Goal: Information Seeking & Learning: Learn about a topic

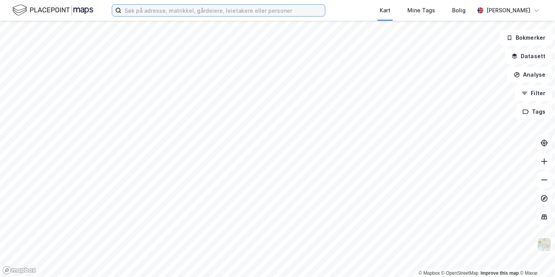
click at [204, 11] on input at bounding box center [222, 11] width 203 height 12
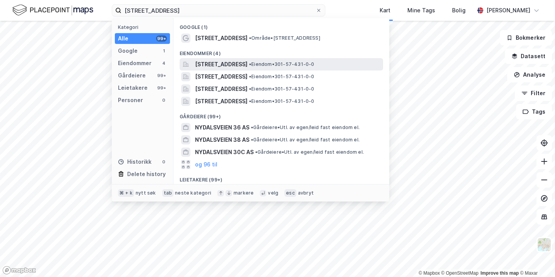
click at [222, 63] on span "[STREET_ADDRESS]" at bounding box center [221, 64] width 52 height 9
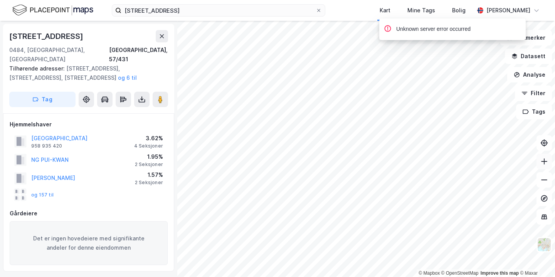
click at [543, 162] on icon at bounding box center [544, 162] width 8 height 8
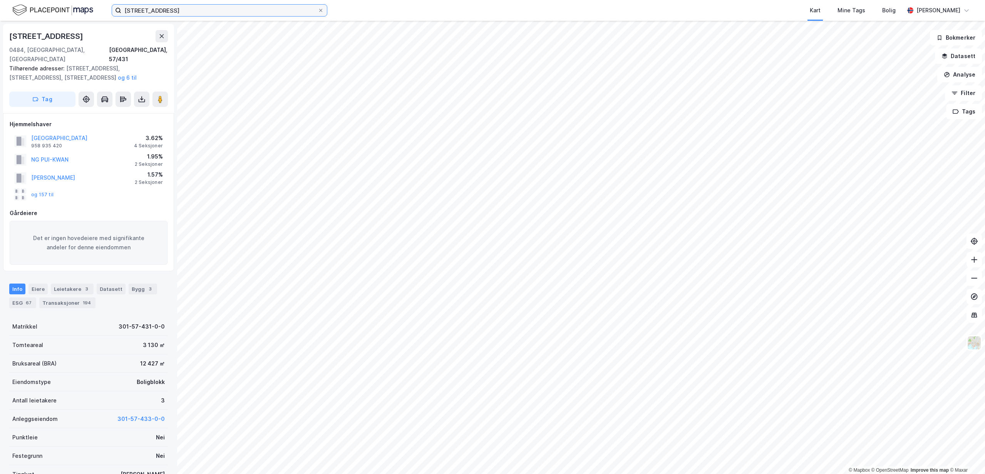
click at [130, 12] on input "[STREET_ADDRESS]" at bounding box center [219, 11] width 196 height 12
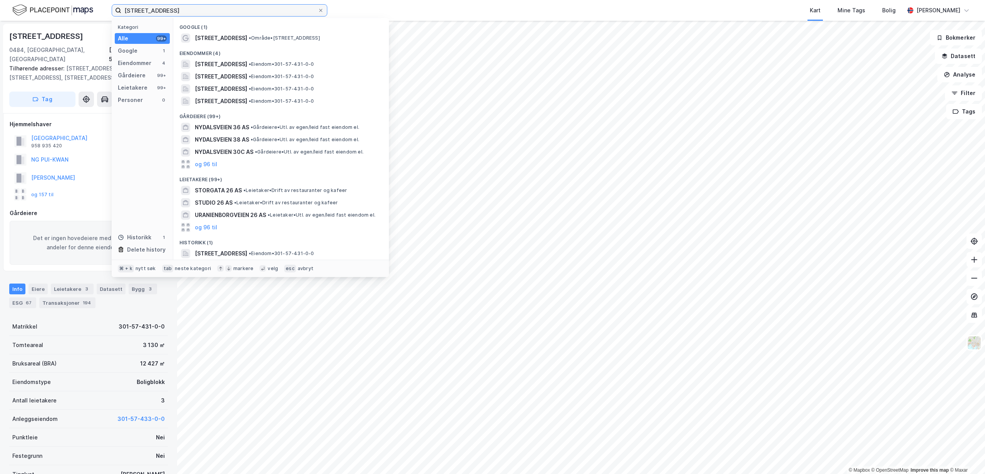
click at [130, 12] on input "[STREET_ADDRESS]" at bounding box center [219, 11] width 196 height 12
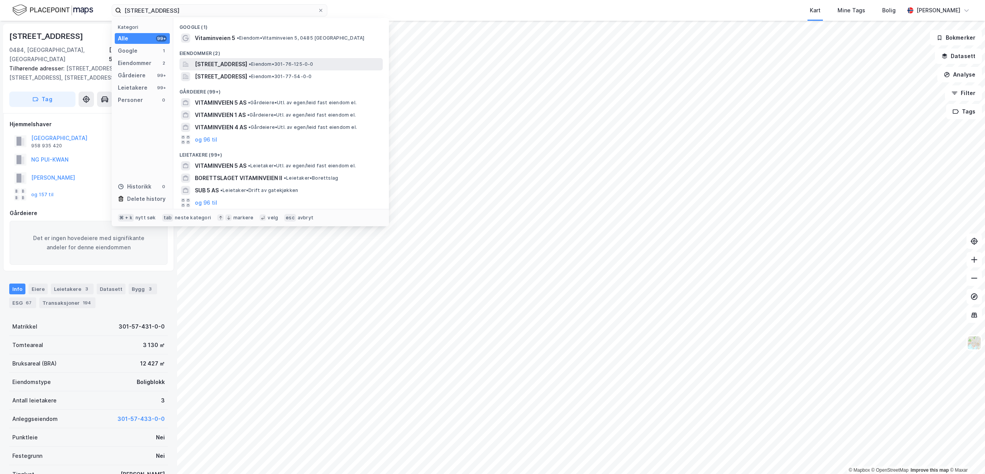
click at [216, 61] on span "[STREET_ADDRESS]" at bounding box center [221, 64] width 52 height 9
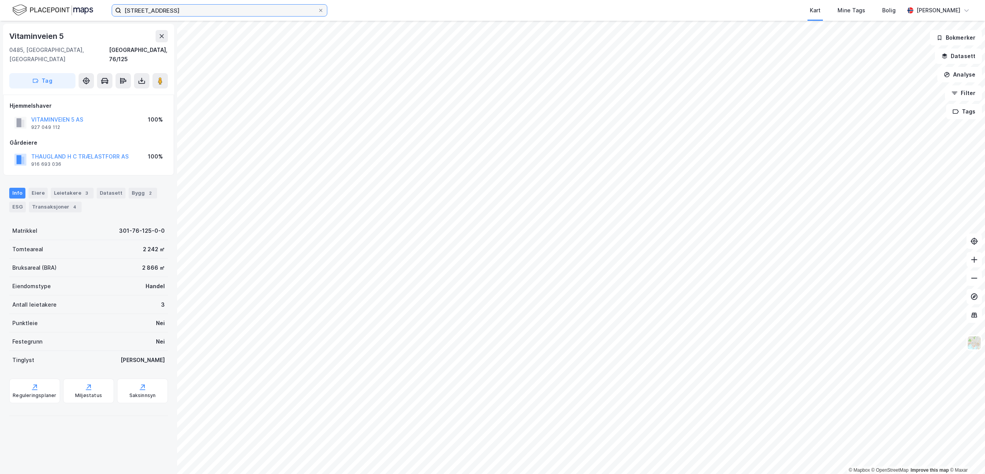
click at [197, 10] on input "[STREET_ADDRESS]" at bounding box center [219, 11] width 196 height 12
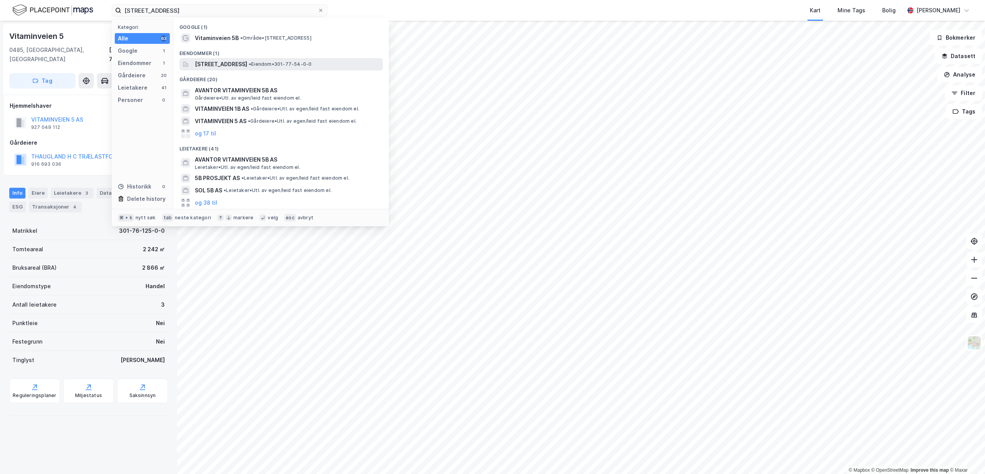
click at [214, 63] on span "[STREET_ADDRESS]" at bounding box center [221, 64] width 52 height 9
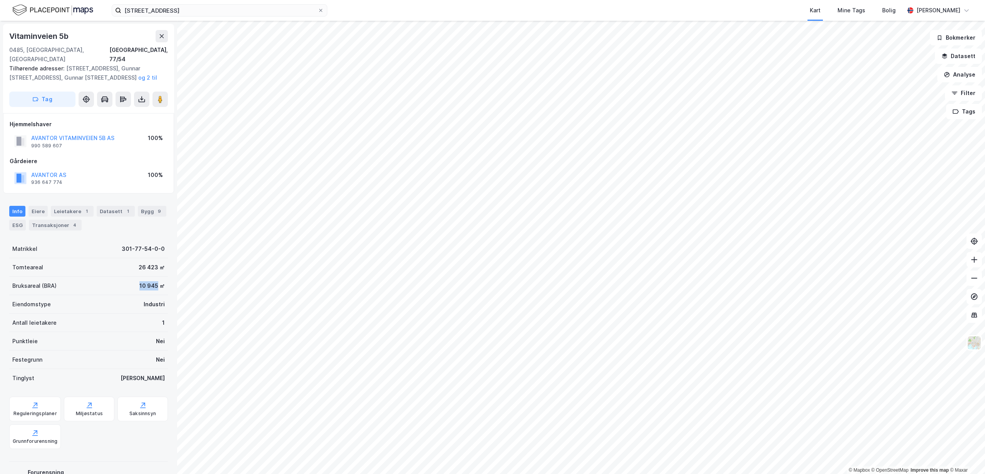
drag, startPoint x: 131, startPoint y: 276, endPoint x: 153, endPoint y: 276, distance: 22.0
click at [153, 276] on div "Bruksareal (BRA) 10 945 ㎡" at bounding box center [88, 286] width 159 height 18
copy div "10 945"
click at [160, 36] on icon at bounding box center [162, 36] width 6 height 6
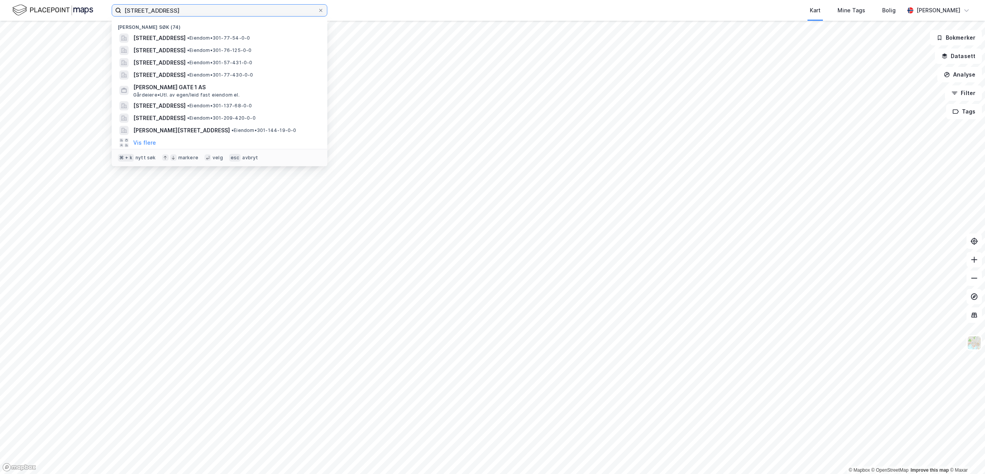
click at [151, 12] on input "[STREET_ADDRESS]" at bounding box center [219, 11] width 196 height 12
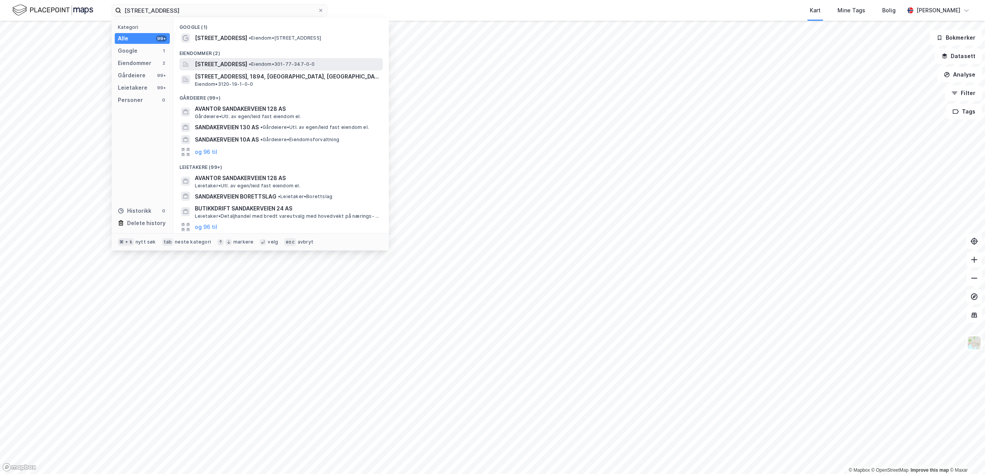
click at [220, 64] on span "[STREET_ADDRESS]" at bounding box center [221, 64] width 52 height 9
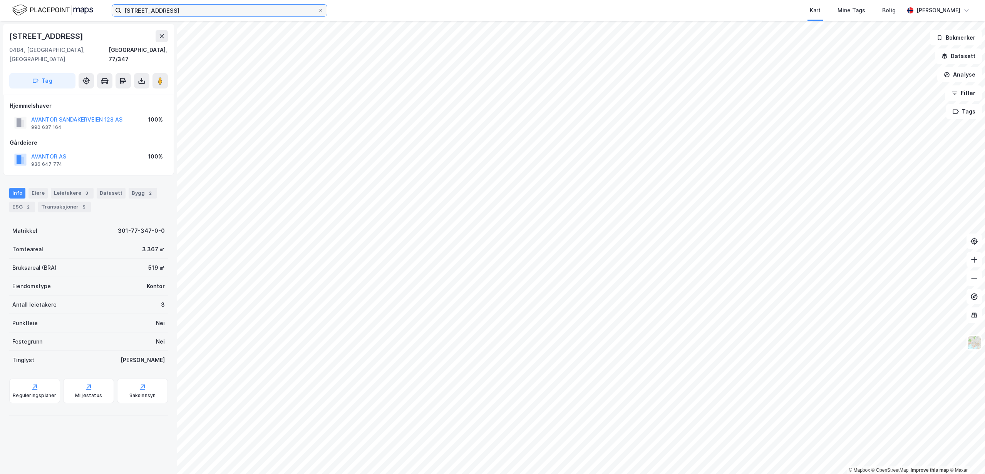
click at [177, 13] on input "[STREET_ADDRESS]" at bounding box center [219, 11] width 196 height 12
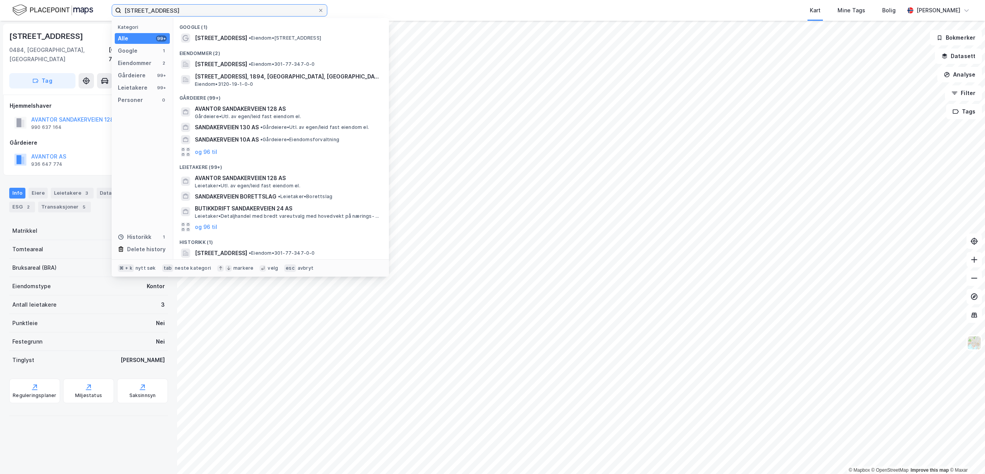
click at [177, 13] on input "[STREET_ADDRESS]" at bounding box center [219, 11] width 196 height 12
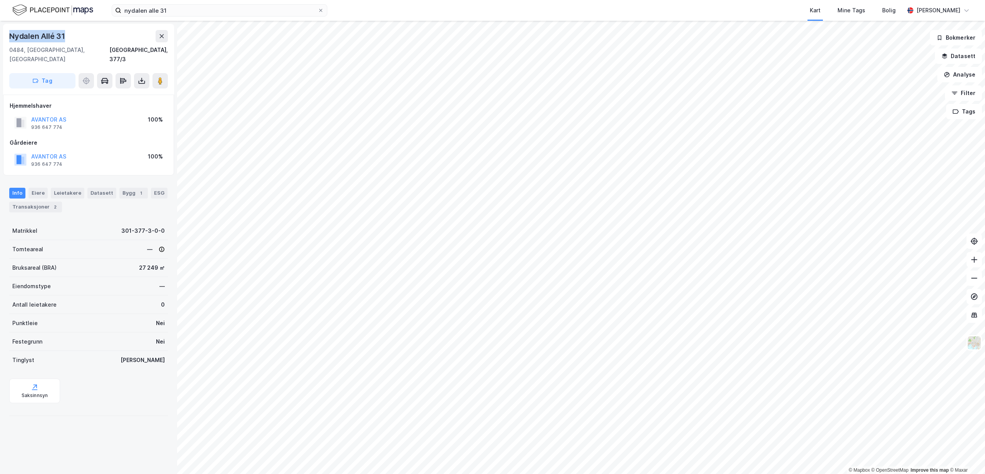
drag, startPoint x: 74, startPoint y: 38, endPoint x: 9, endPoint y: 36, distance: 64.7
click at [9, 36] on div "Nydalen Allé 31" at bounding box center [88, 36] width 159 height 12
copy div "Nydalen Allé 31"
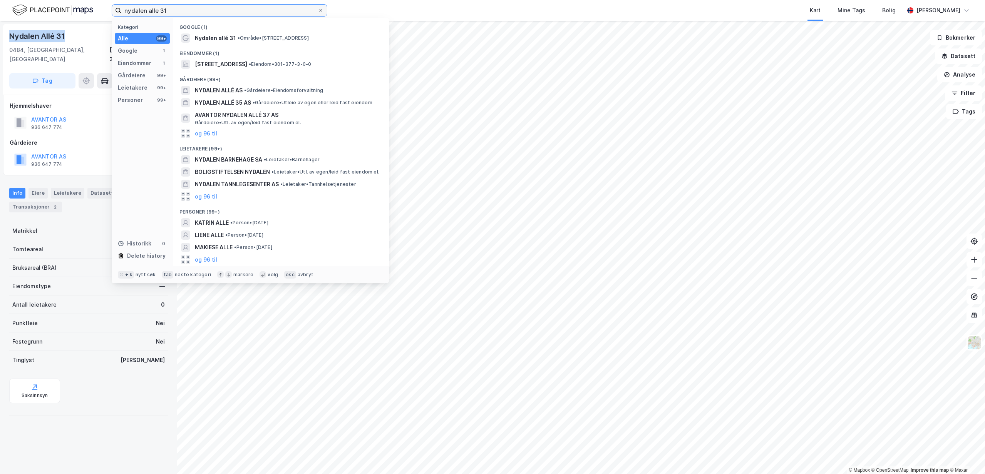
click at [164, 13] on input "nydalen alle 31" at bounding box center [219, 11] width 196 height 12
click at [163, 13] on input "nydalen alle 31" at bounding box center [219, 11] width 196 height 12
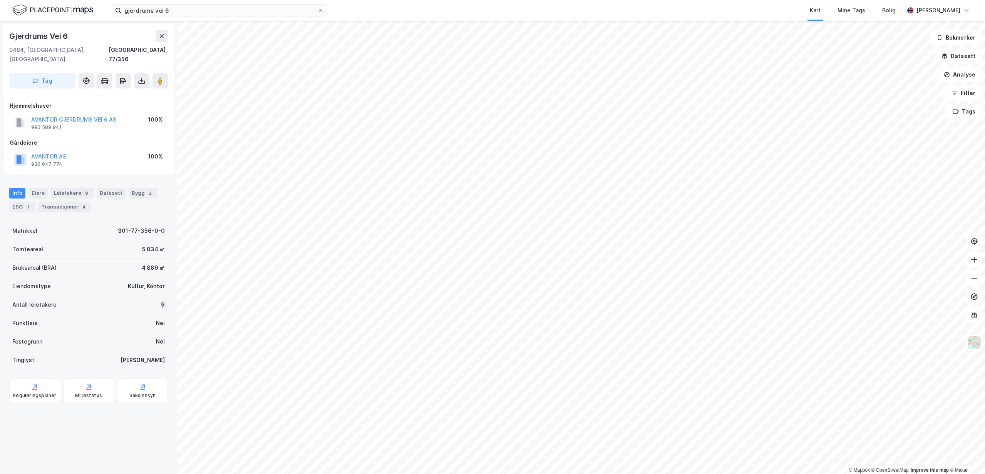
click at [102, 151] on div "AVANTOR AS 936 647 774 100%" at bounding box center [89, 160] width 158 height 18
click at [554, 264] on button at bounding box center [974, 259] width 15 height 15
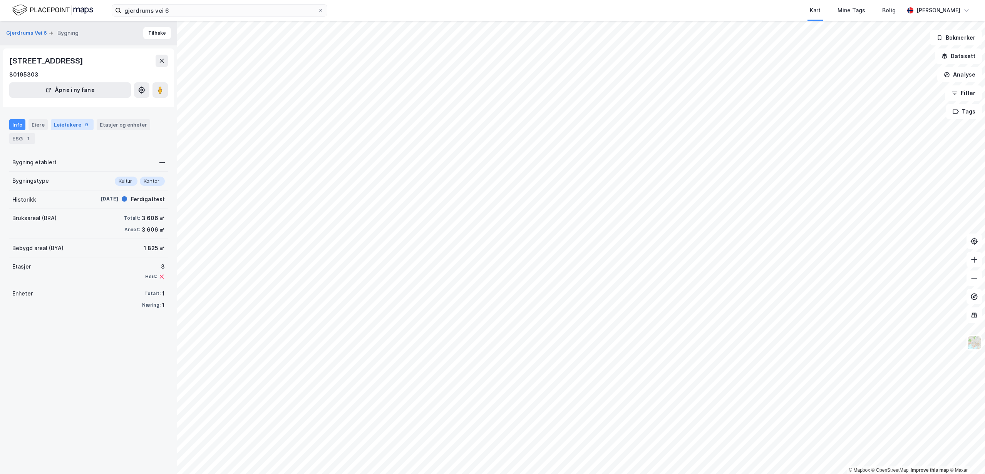
click at [75, 121] on div "Leietakere 9" at bounding box center [72, 124] width 43 height 11
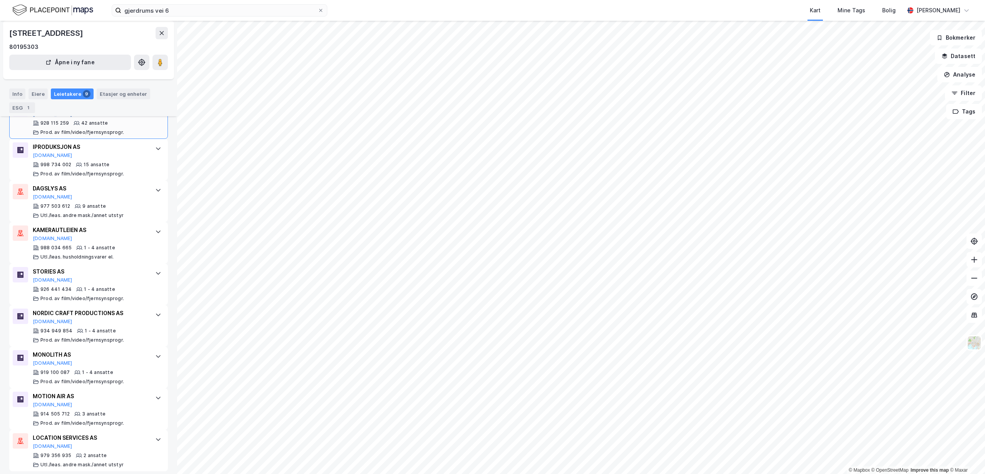
scroll to position [193, 0]
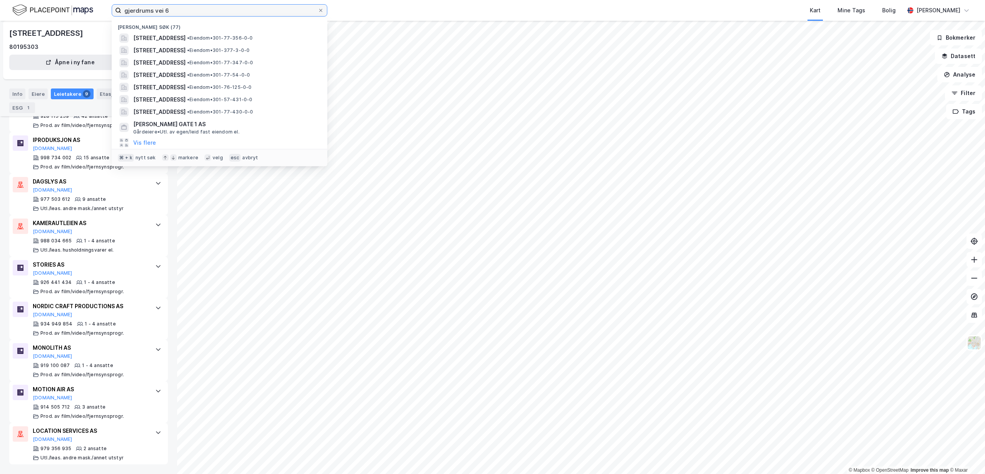
click at [217, 14] on input "gjerdrums vei 6" at bounding box center [219, 11] width 196 height 12
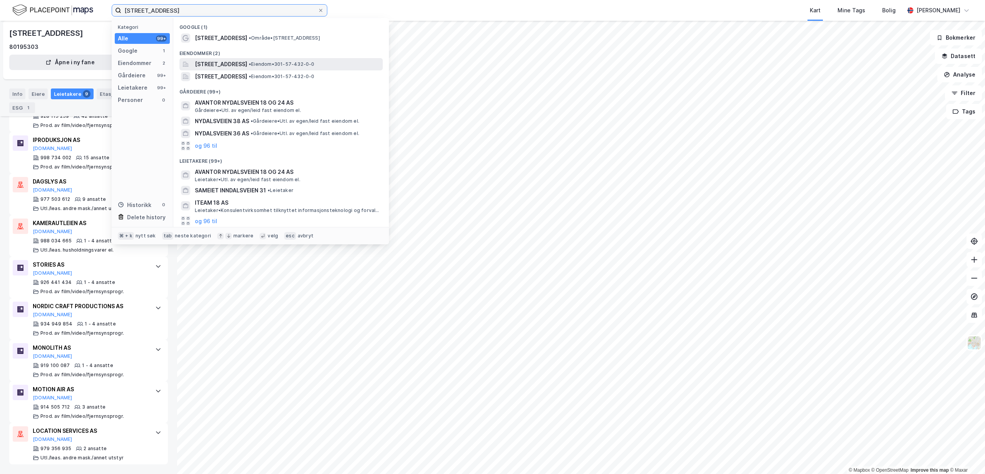
type input "[STREET_ADDRESS]"
click at [225, 63] on span "[STREET_ADDRESS]" at bounding box center [221, 64] width 52 height 9
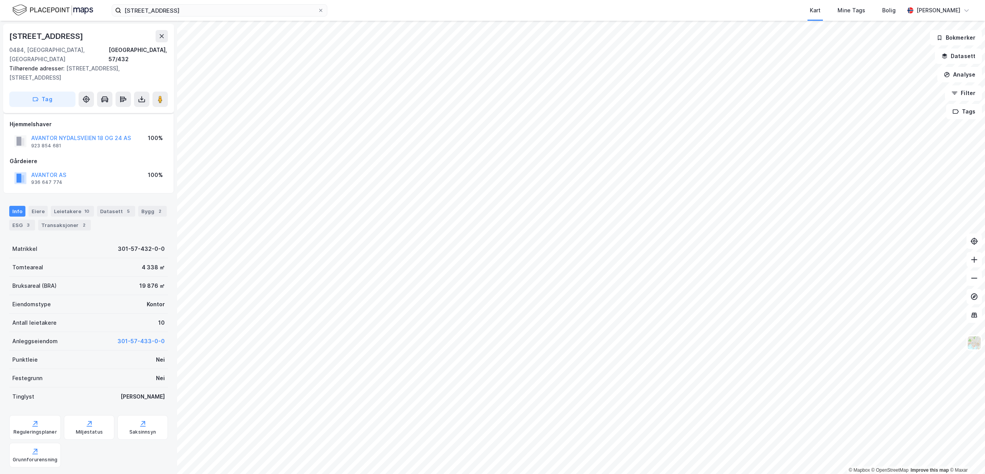
scroll to position [50, 0]
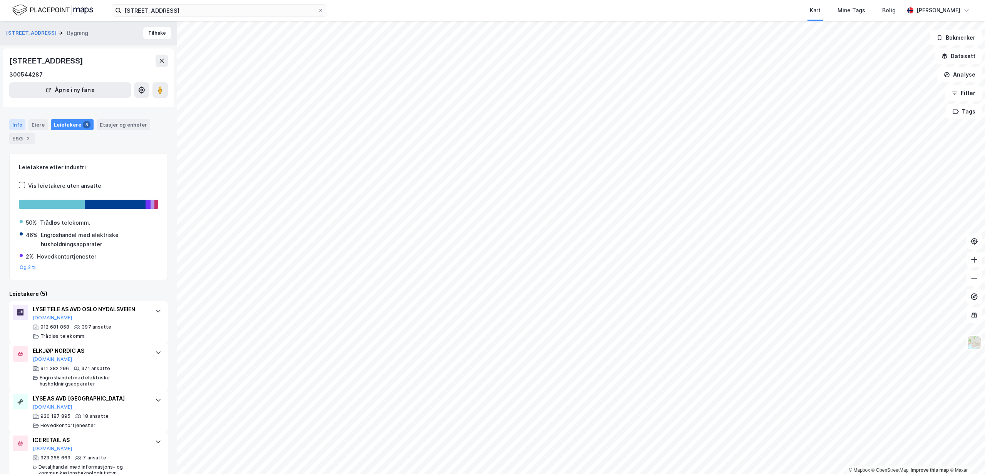
click at [16, 125] on div "Info" at bounding box center [17, 124] width 16 height 11
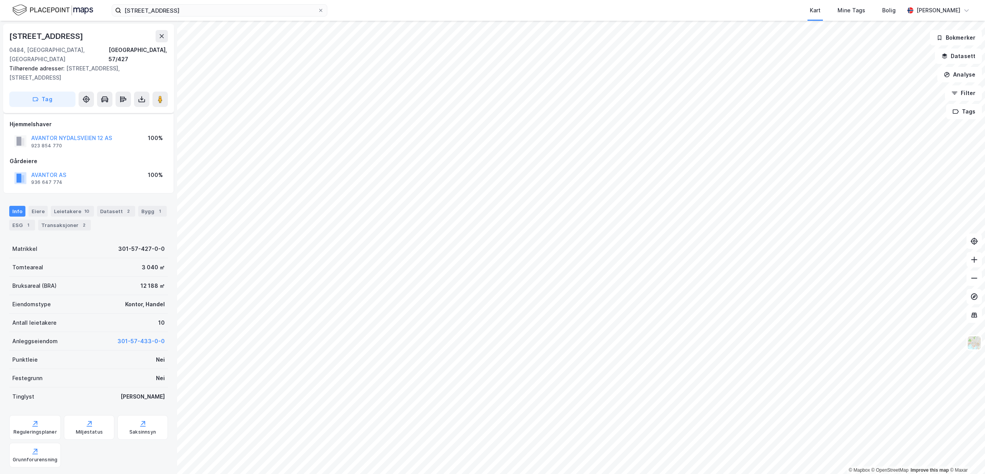
scroll to position [50, 0]
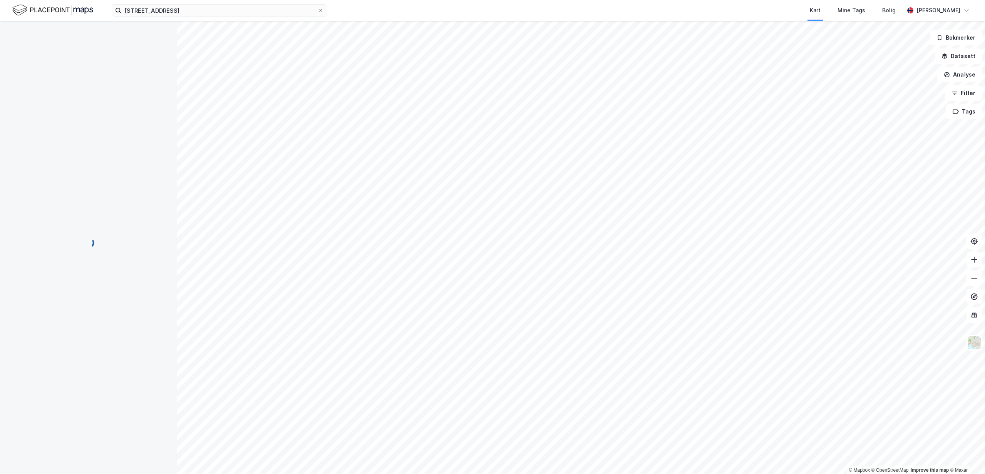
scroll to position [50, 0]
